Goal: Information Seeking & Learning: Learn about a topic

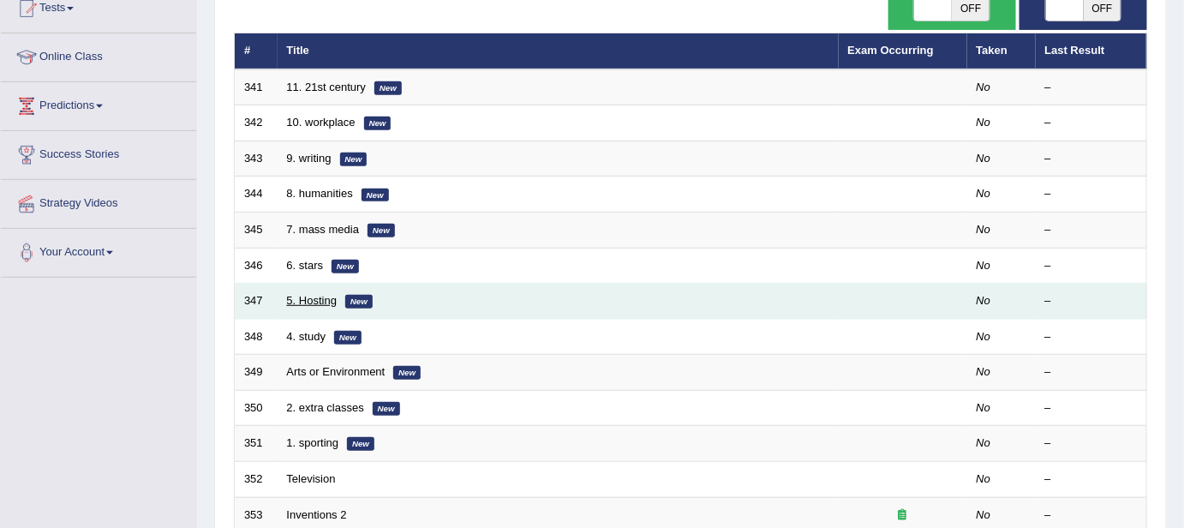
click at [315, 297] on link "5. Hosting" at bounding box center [312, 300] width 51 height 13
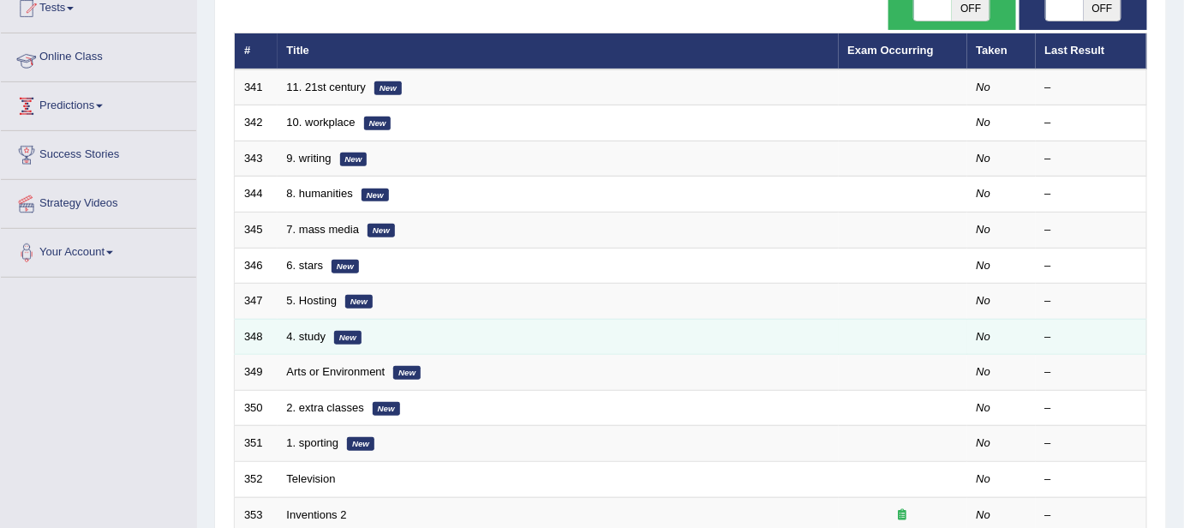
scroll to position [198, 0]
click at [316, 331] on link "4. study" at bounding box center [306, 336] width 39 height 13
